Goal: Information Seeking & Learning: Learn about a topic

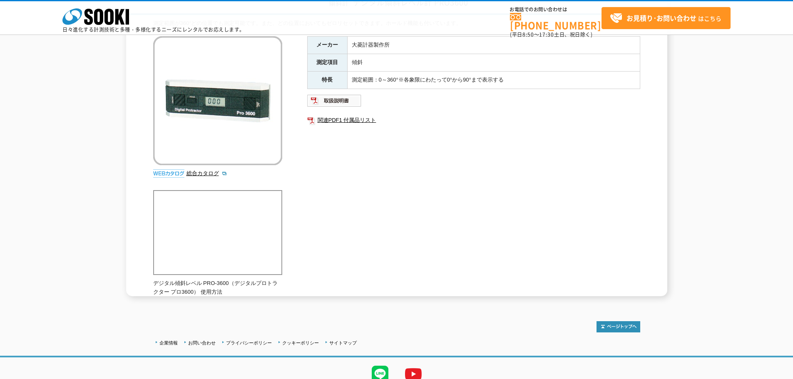
scroll to position [116, 0]
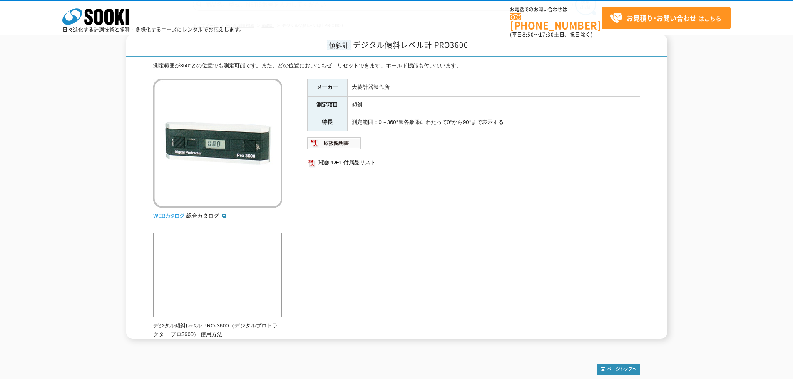
scroll to position [116, 0]
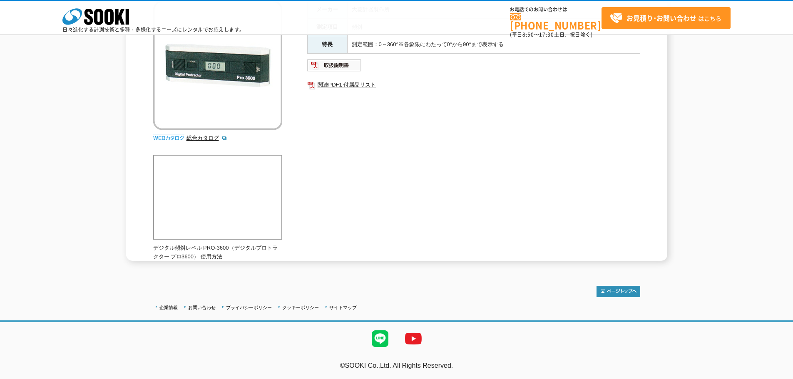
click at [414, 159] on div "メーカー 大菱計器製作所 測定項目 傾斜 特長 測定範囲：0～360°※各象限にわたって0°から90°まで表示する 関連PDF1 付属品リスト" at bounding box center [473, 90] width 333 height 179
click at [378, 171] on div "メーカー 大菱計器製作所 測定項目 傾斜 特長 測定範囲：0～360°※各象限にわたって0°から90°まで表示する 関連PDF1 付属品リスト" at bounding box center [473, 90] width 333 height 179
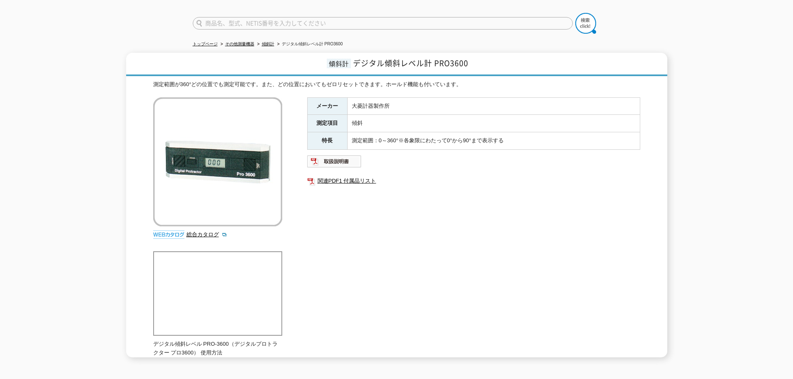
scroll to position [0, 0]
